Goal: Task Accomplishment & Management: Use online tool/utility

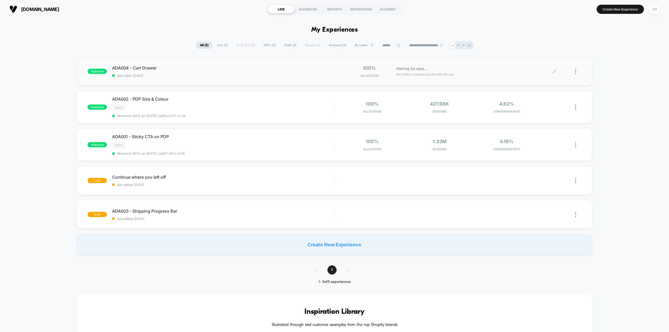
click at [555, 70] on icon at bounding box center [555, 72] width 4 height 4
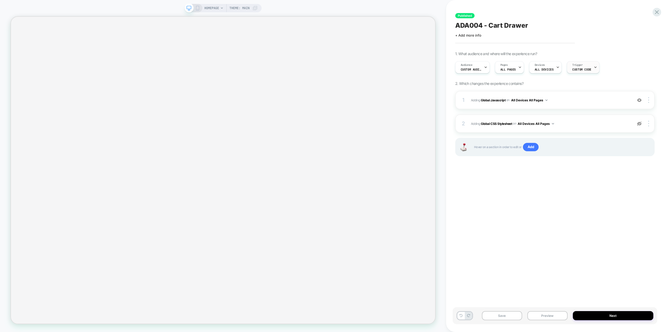
click at [582, 67] on div "Trigger Custom Code" at bounding box center [581, 67] width 29 height 12
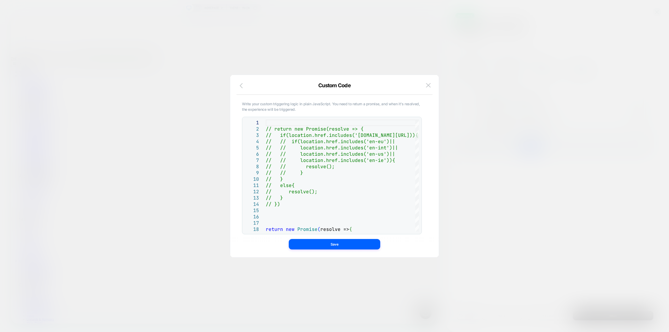
click at [240, 85] on icon "button" at bounding box center [241, 85] width 3 height 5
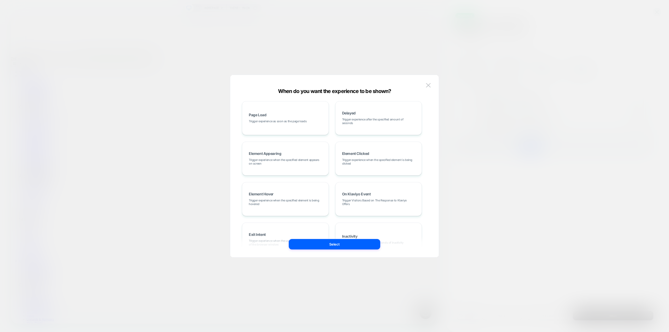
scroll to position [0, 566]
click at [425, 81] on div "Page Load Trigger experience as soon as the page loads Delayed Trigger experien…" at bounding box center [334, 168] width 193 height 177
click at [431, 88] on button at bounding box center [428, 86] width 8 height 8
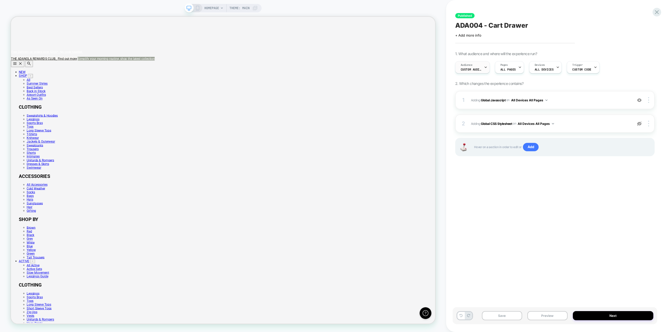
scroll to position [0, 0]
click at [476, 67] on div "Audience Custom Audience" at bounding box center [471, 67] width 31 height 12
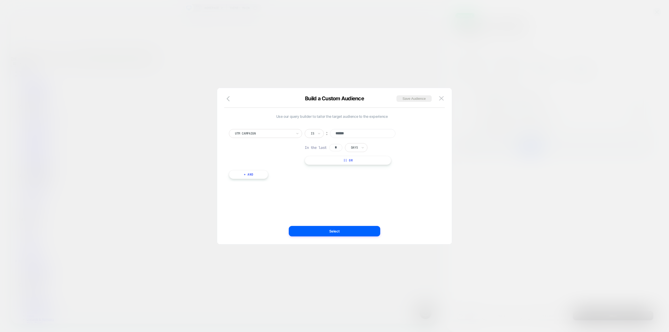
click at [256, 173] on button "+ And" at bounding box center [248, 174] width 39 height 9
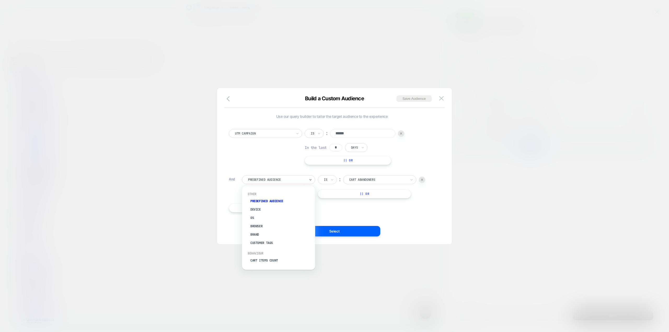
click at [272, 180] on div at bounding box center [277, 179] width 58 height 5
type input "*"
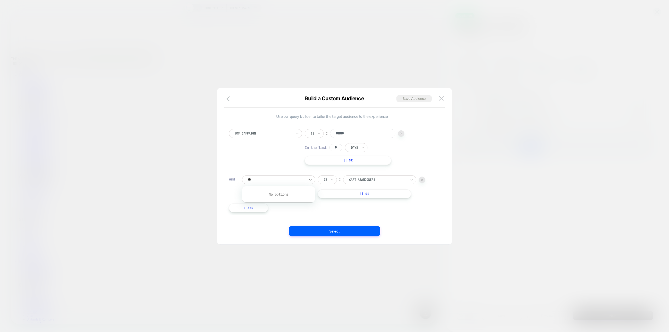
type input "*"
click at [230, 101] on icon "button" at bounding box center [230, 99] width 6 height 6
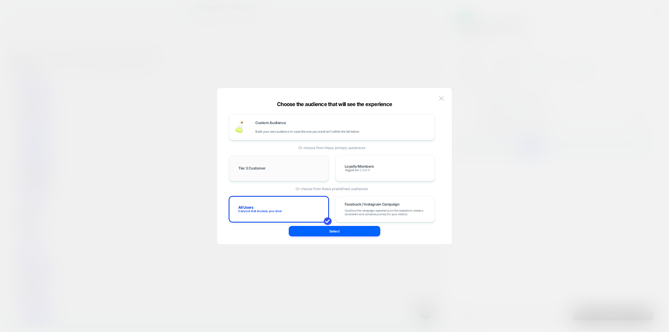
click at [306, 175] on div "Tier 3 Customer" at bounding box center [278, 168] width 89 height 15
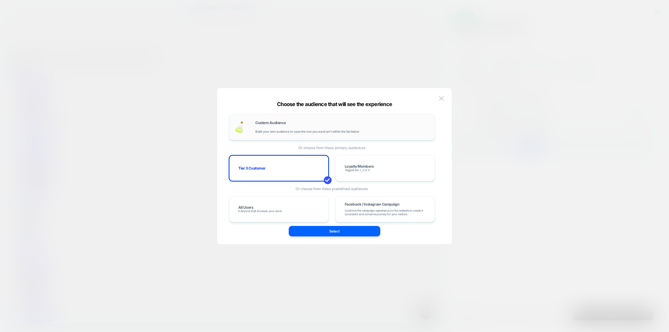
click at [343, 124] on div "Custom Audience Build your own audience in-case the one you want isn't within t…" at bounding box center [342, 127] width 174 height 13
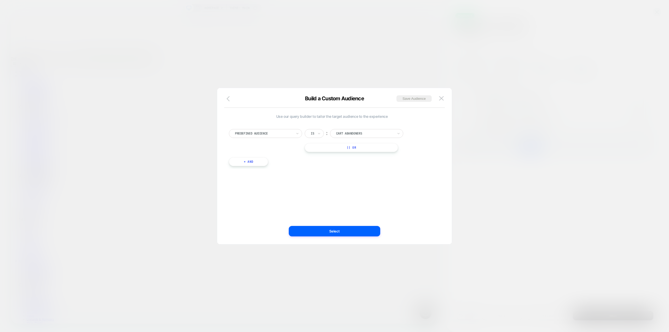
click at [230, 102] on button "button" at bounding box center [229, 99] width 9 height 8
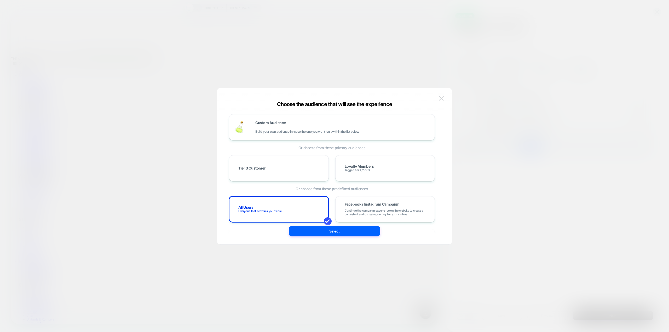
click at [444, 97] on img at bounding box center [441, 98] width 5 height 4
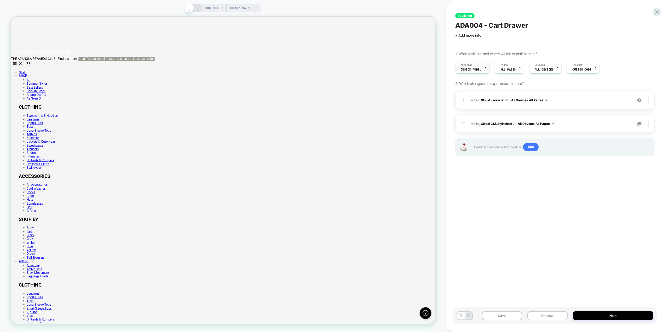
click at [473, 68] on span "Custom Audience" at bounding box center [471, 70] width 21 height 4
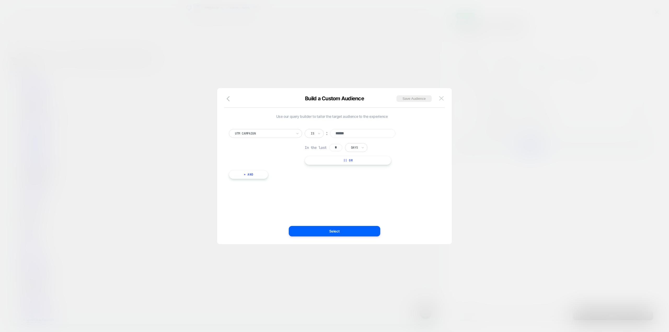
click at [441, 101] on button at bounding box center [442, 99] width 8 height 8
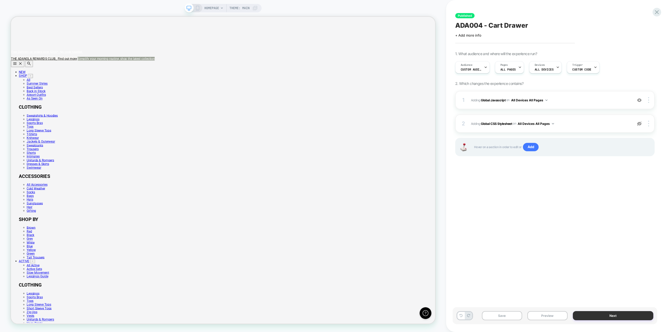
click at [604, 318] on button "Next" at bounding box center [613, 315] width 81 height 9
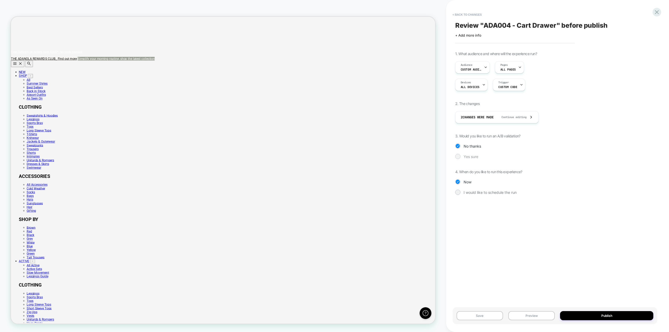
click at [457, 159] on div at bounding box center [457, 156] width 5 height 5
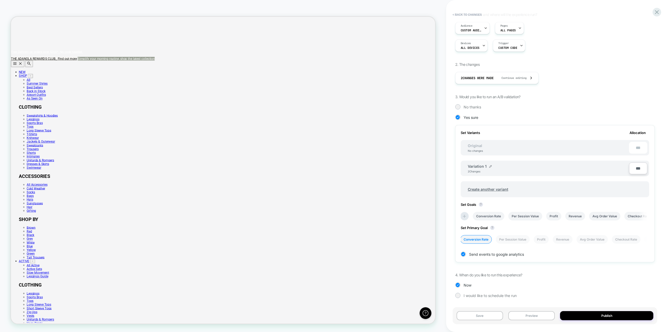
click at [637, 170] on input "***" at bounding box center [638, 169] width 18 height 12
type input "****"
type input "**"
type input "***"
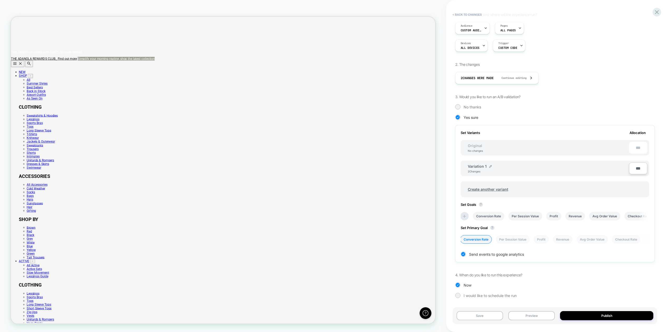
click at [638, 149] on div "***" at bounding box center [638, 148] width 18 height 12
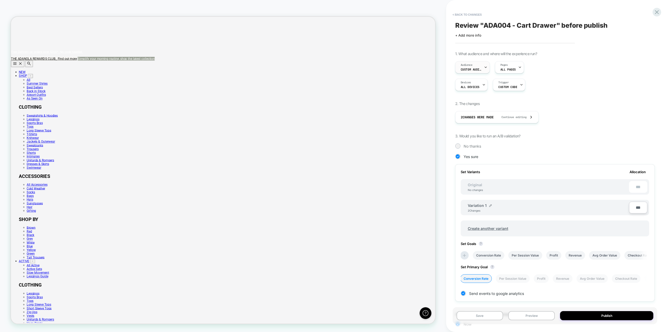
click at [480, 66] on div "Audience Custom Audience" at bounding box center [471, 67] width 31 height 12
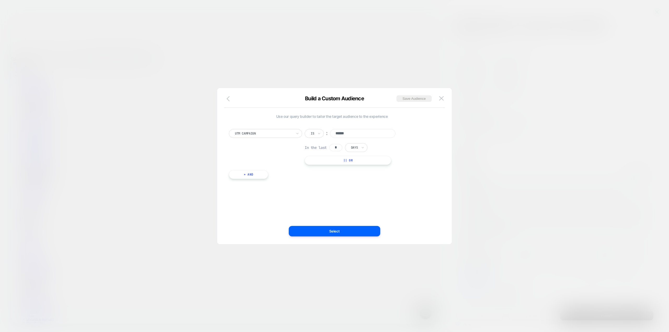
click at [227, 98] on icon "button" at bounding box center [230, 99] width 6 height 6
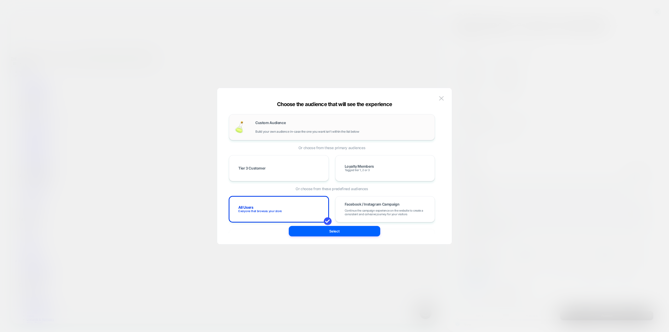
click at [355, 117] on div "Custom Audience Build your own audience in-case the one you want isn't within t…" at bounding box center [332, 127] width 206 height 26
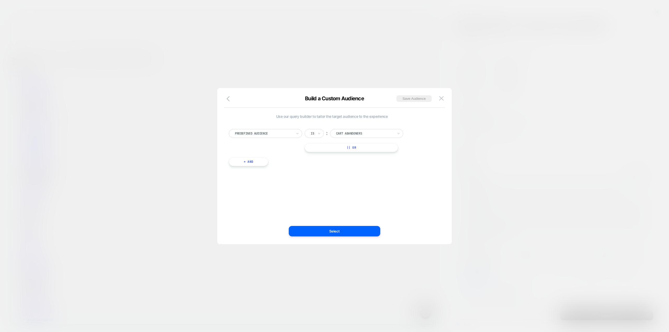
click at [256, 159] on button "+ And" at bounding box center [248, 161] width 39 height 9
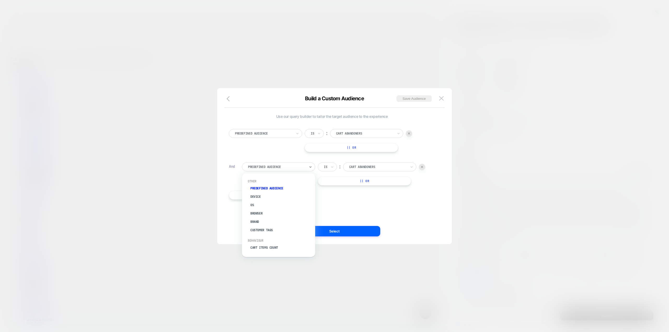
click at [297, 169] on div "Predefined Audience" at bounding box center [277, 167] width 59 height 6
click at [439, 97] on button at bounding box center [442, 99] width 8 height 8
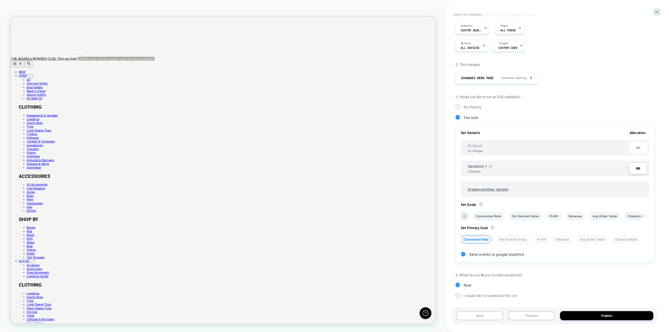
click at [480, 14] on button "< Back to changes" at bounding box center [467, 14] width 35 height 8
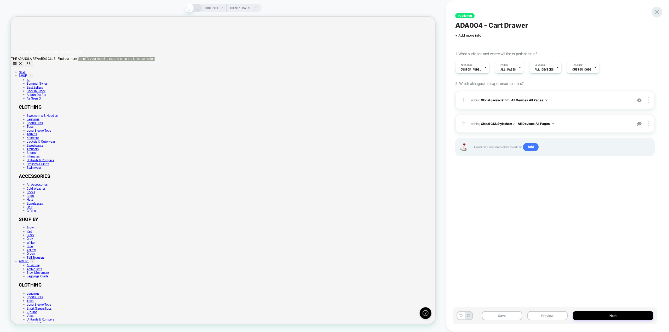
click at [656, 10] on icon at bounding box center [656, 12] width 7 height 7
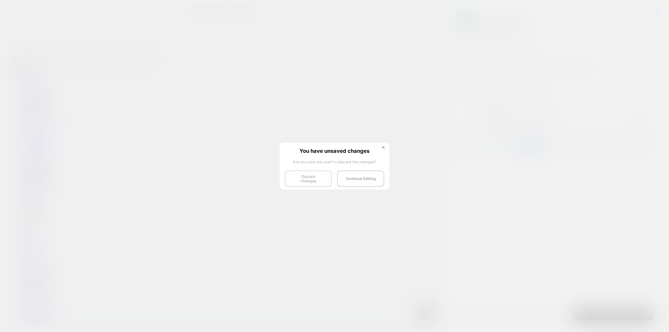
click at [305, 180] on button "Discard Changes" at bounding box center [308, 179] width 47 height 16
